Goal: Navigation & Orientation: Find specific page/section

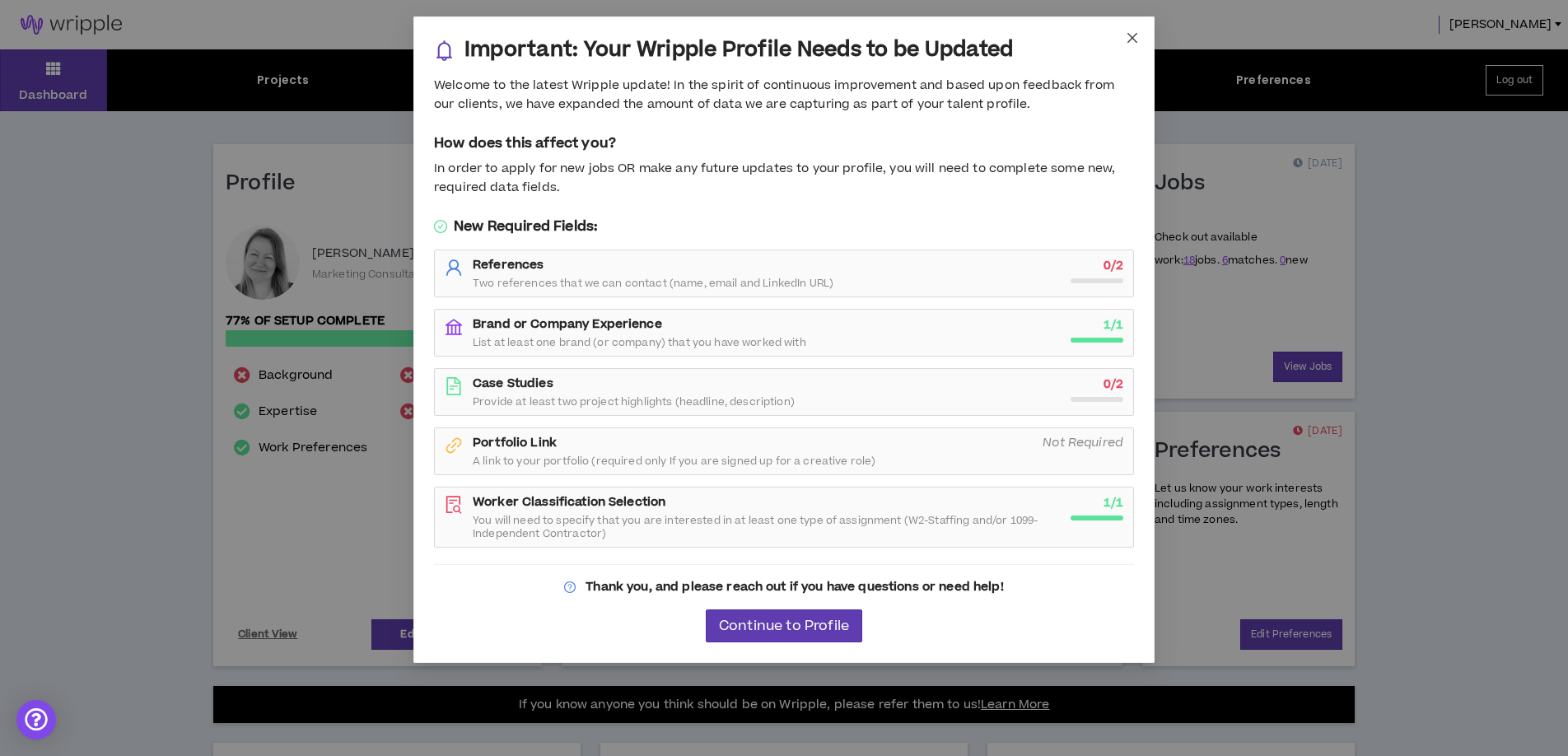
click at [1132, 41] on icon "close" at bounding box center [1132, 38] width 13 height 13
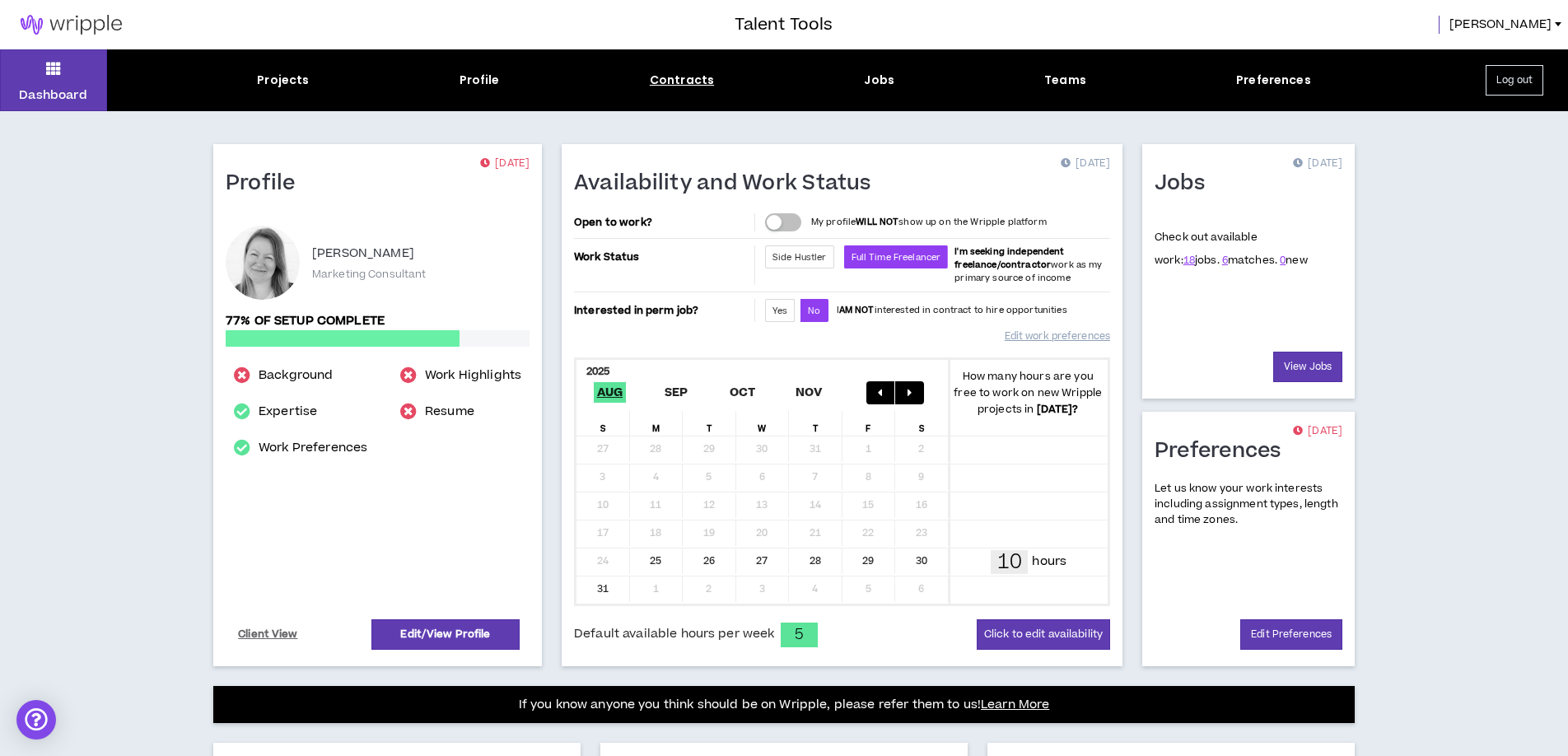
click at [674, 81] on div "Contracts" at bounding box center [681, 81] width 64 height 17
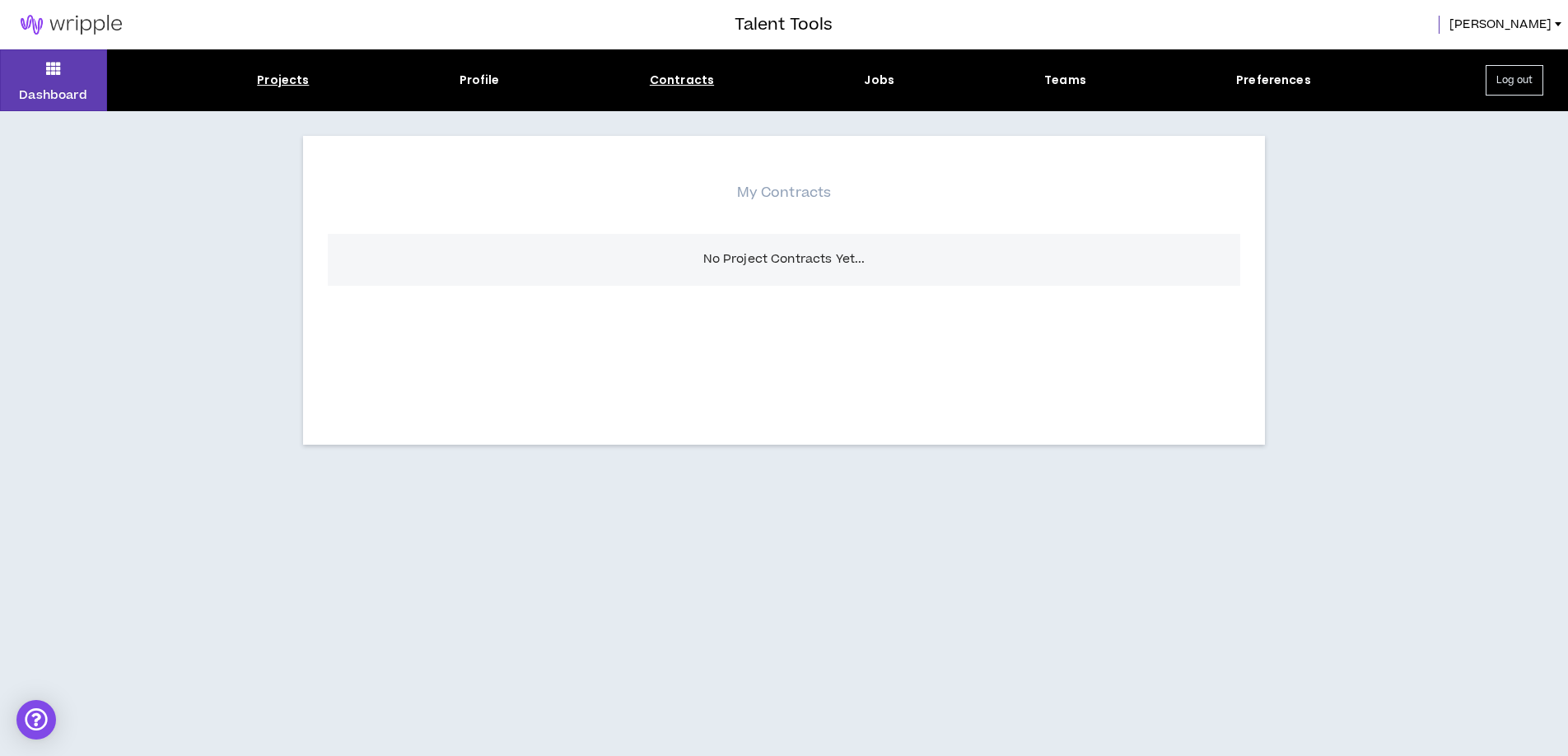
click at [278, 81] on div "Projects" at bounding box center [283, 81] width 52 height 17
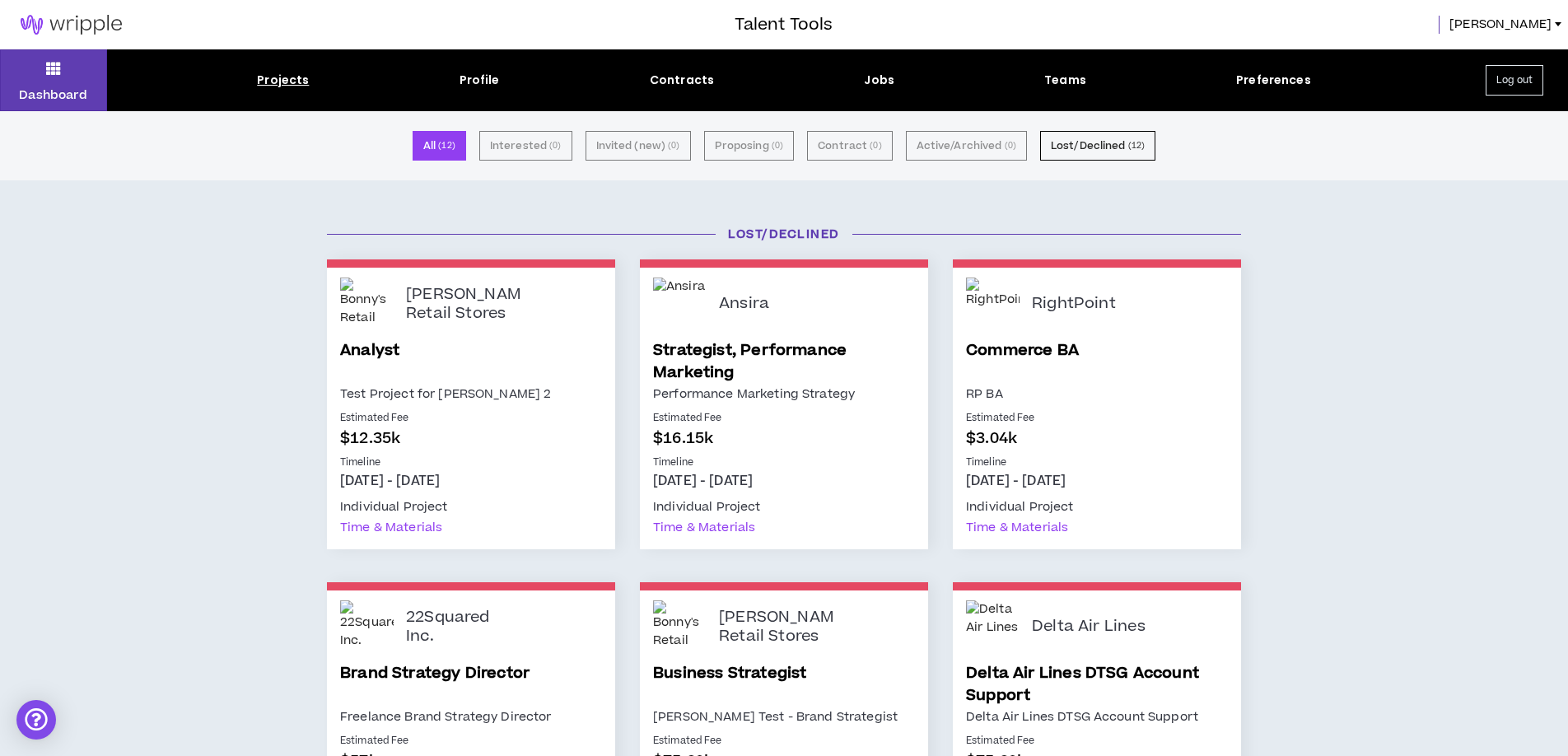
click at [690, 82] on div "Contracts" at bounding box center [681, 81] width 64 height 17
click at [690, 81] on div "Contracts" at bounding box center [681, 81] width 64 height 17
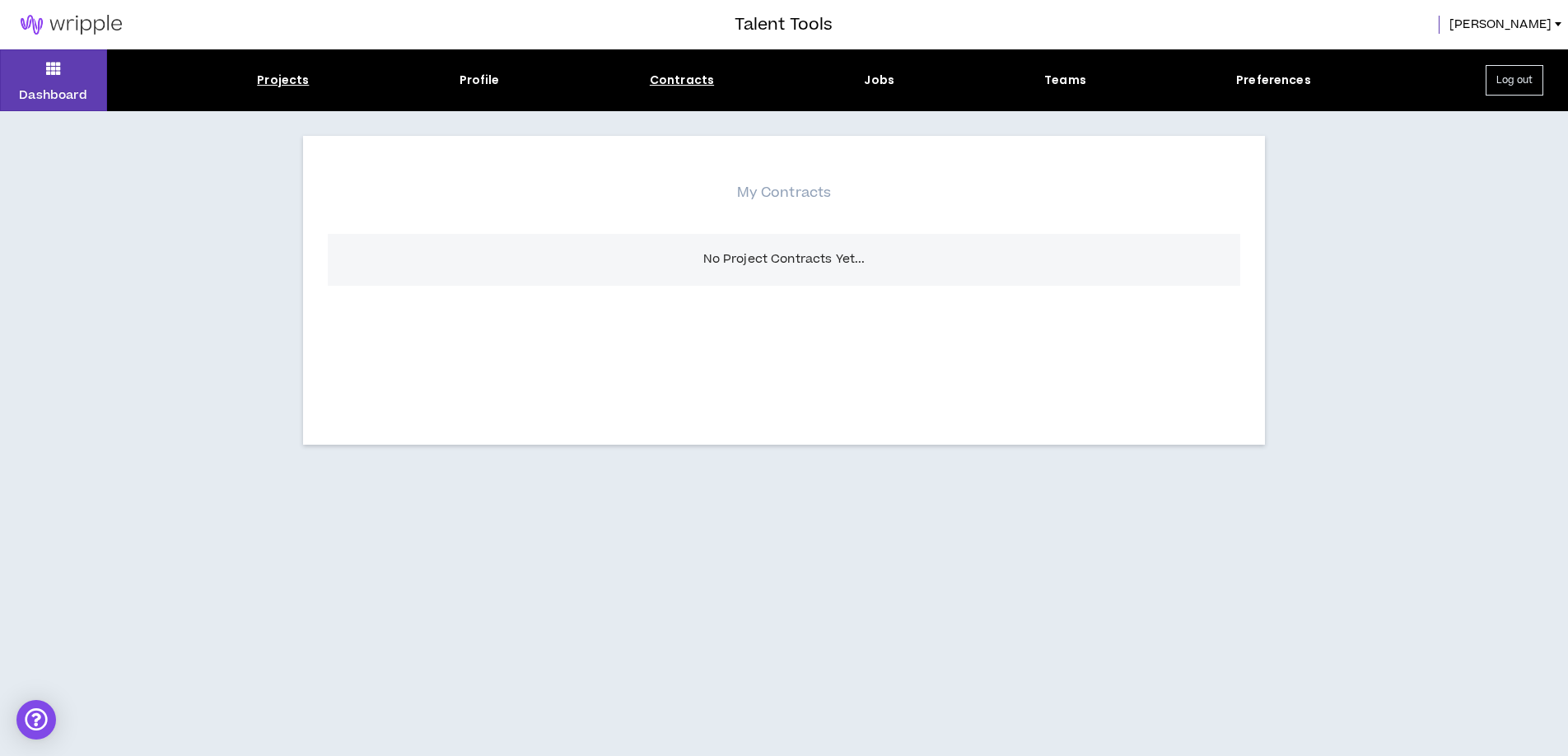
click at [293, 82] on div "Projects" at bounding box center [283, 81] width 52 height 17
